Goal: Task Accomplishment & Management: Complete application form

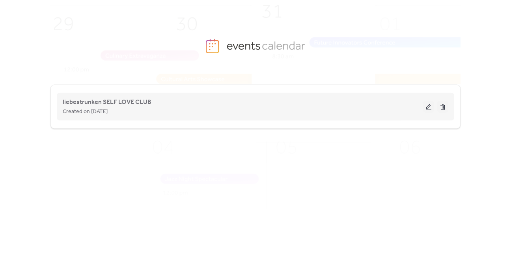
click at [429, 106] on button at bounding box center [428, 107] width 11 height 12
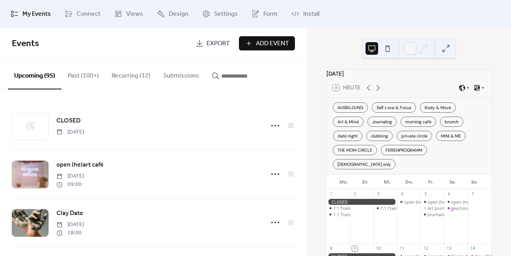
click at [226, 77] on input "button" at bounding box center [244, 75] width 47 height 9
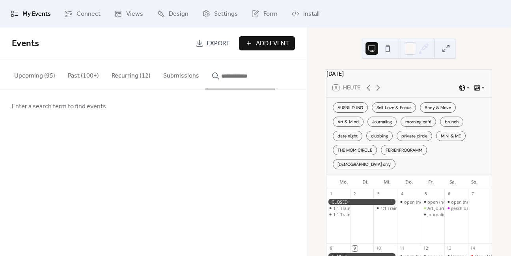
click at [263, 42] on span "Add Event" at bounding box center [272, 43] width 33 height 9
